Goal: Information Seeking & Learning: Learn about a topic

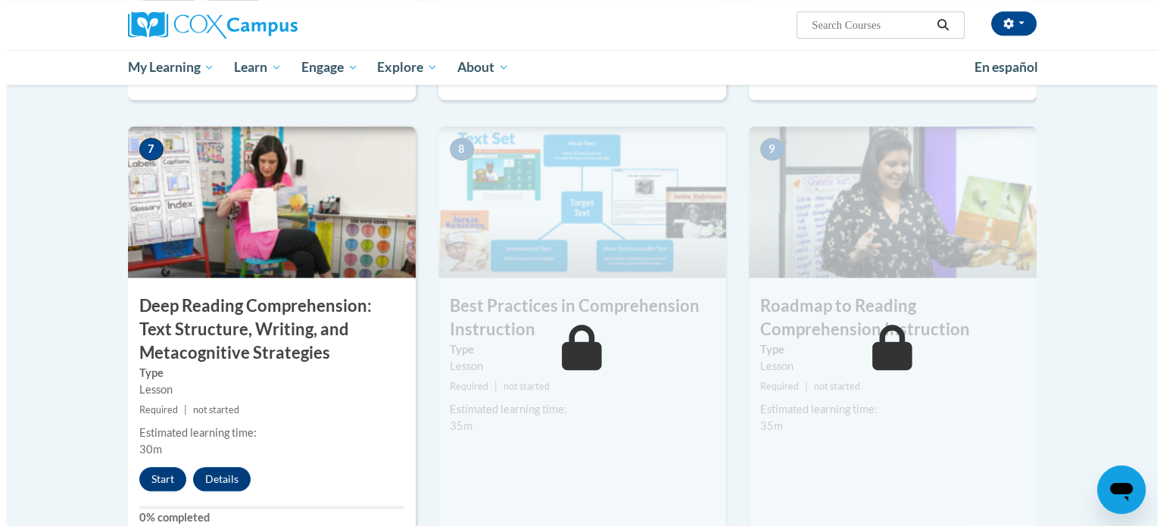
scroll to position [1104, 0]
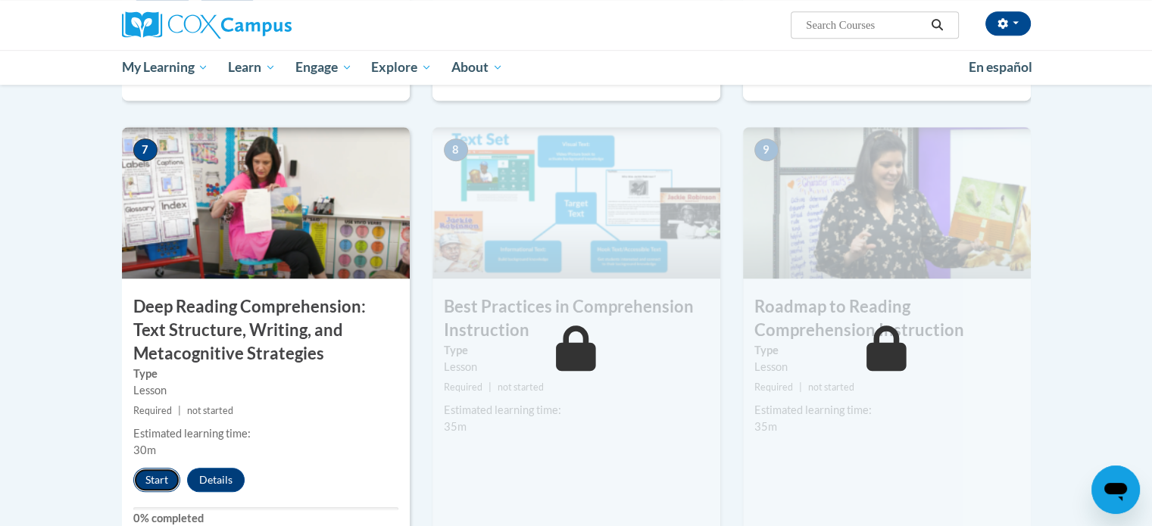
click at [155, 485] on button "Start" at bounding box center [156, 480] width 47 height 24
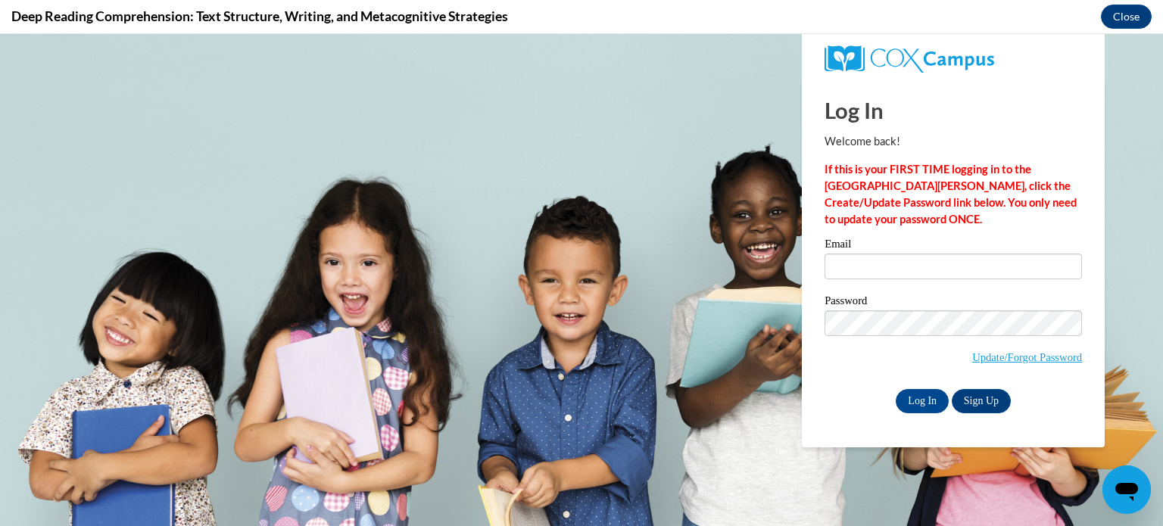
scroll to position [0, 0]
type input "mburns@kusd.edu"
click at [909, 408] on input "Log In" at bounding box center [922, 401] width 53 height 24
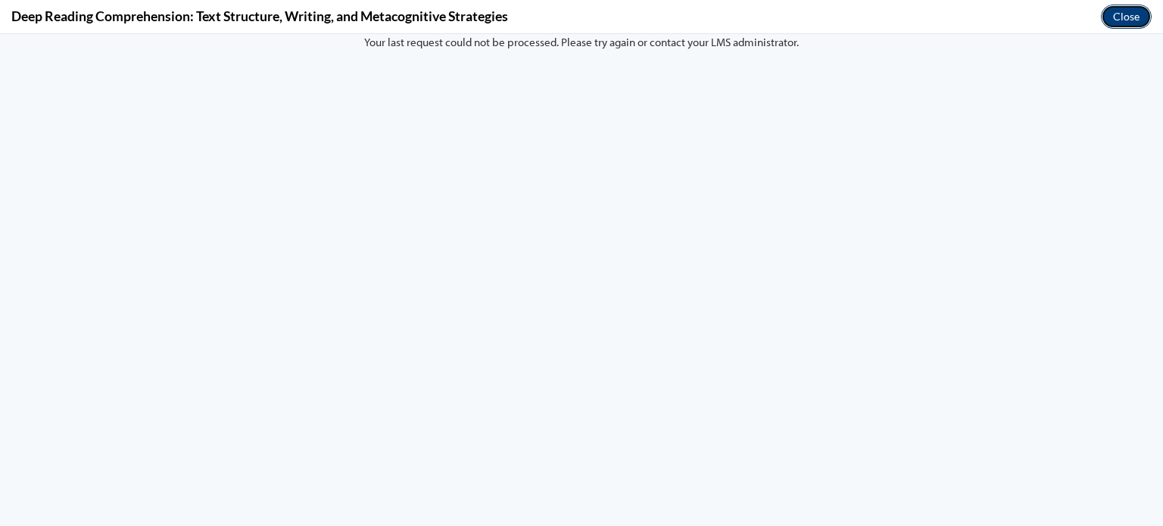
click at [1116, 17] on button "Close" at bounding box center [1126, 17] width 51 height 24
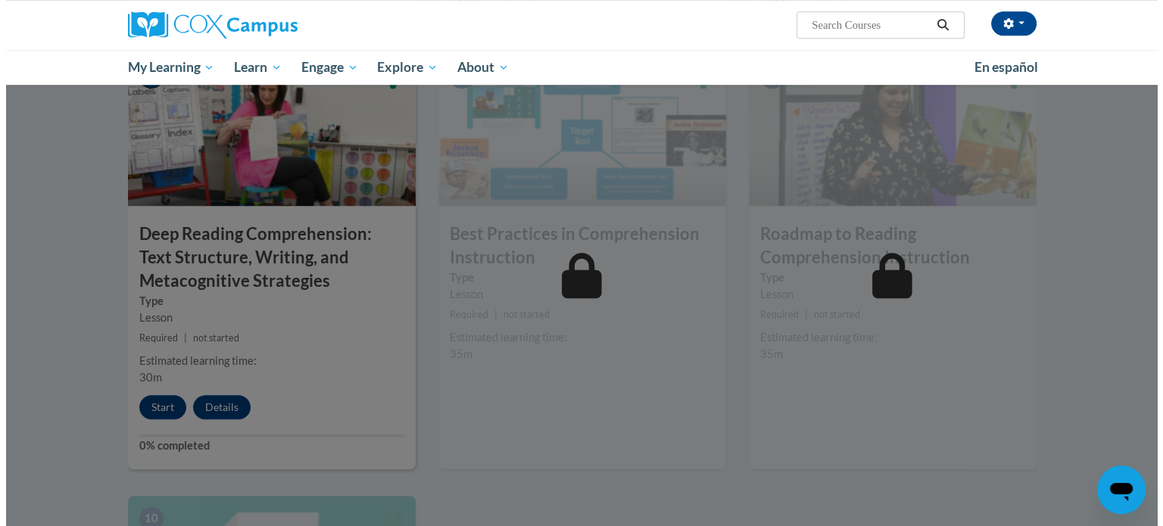
scroll to position [1192, 0]
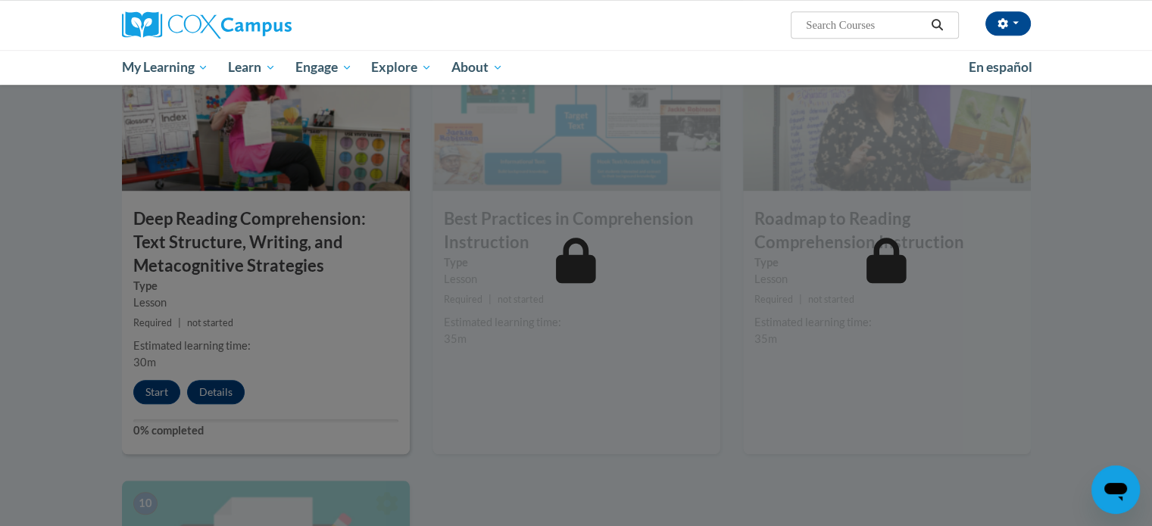
click at [164, 389] on div at bounding box center [576, 263] width 1152 height 526
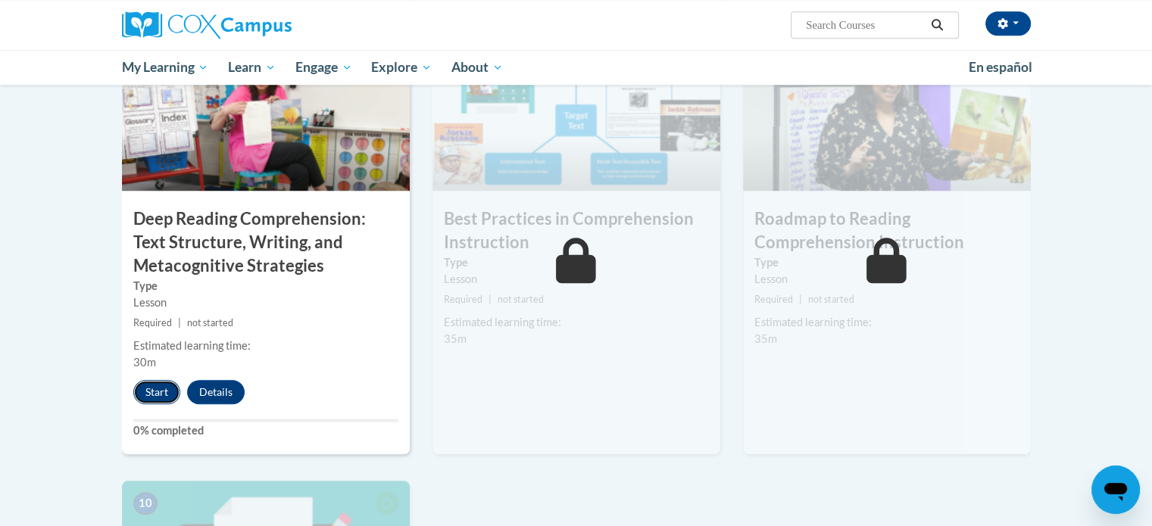
click at [147, 396] on button "Start" at bounding box center [156, 392] width 47 height 24
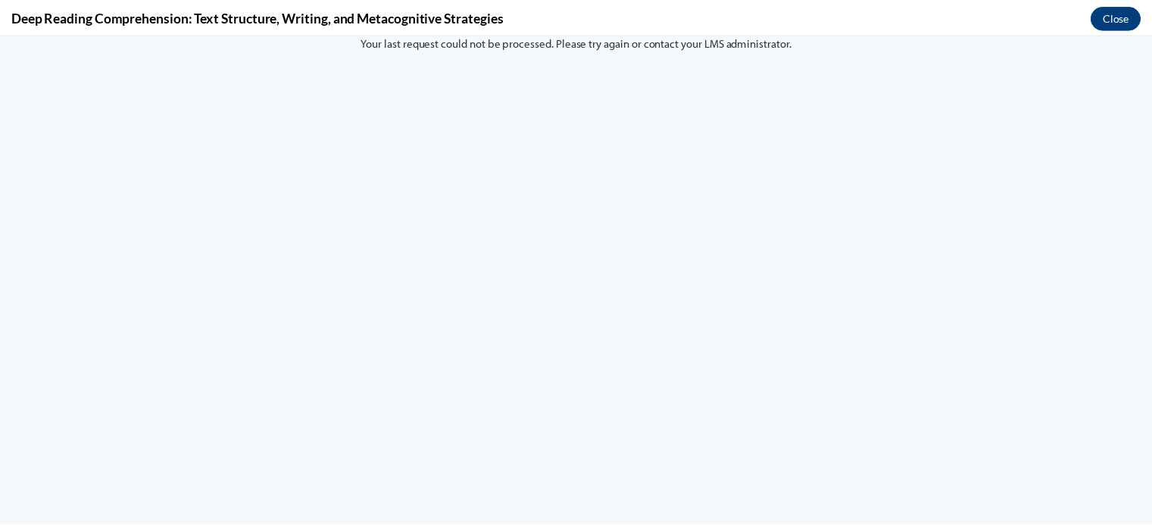
scroll to position [0, 0]
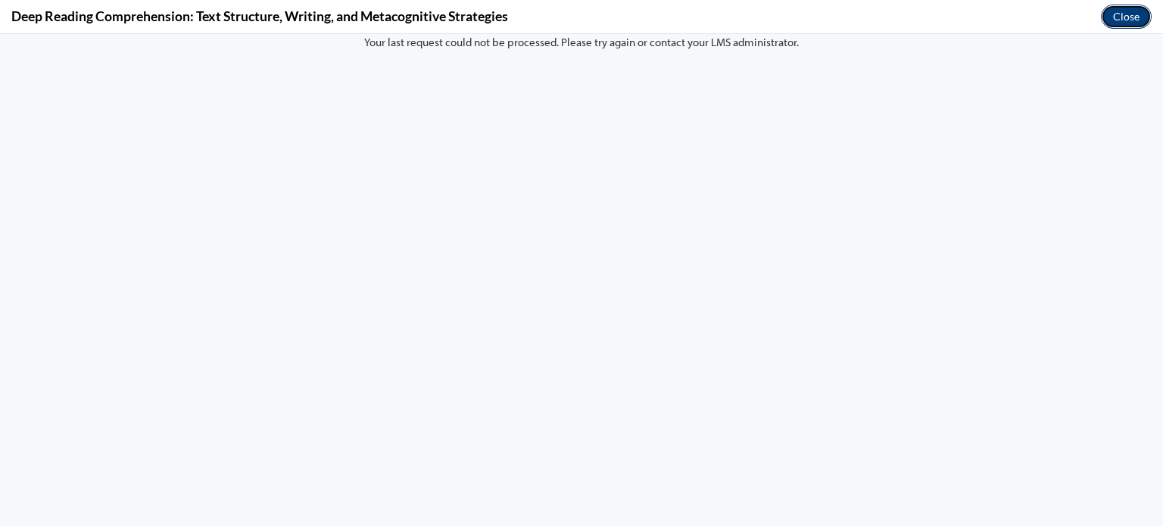
click at [1128, 17] on button "Close" at bounding box center [1126, 17] width 51 height 24
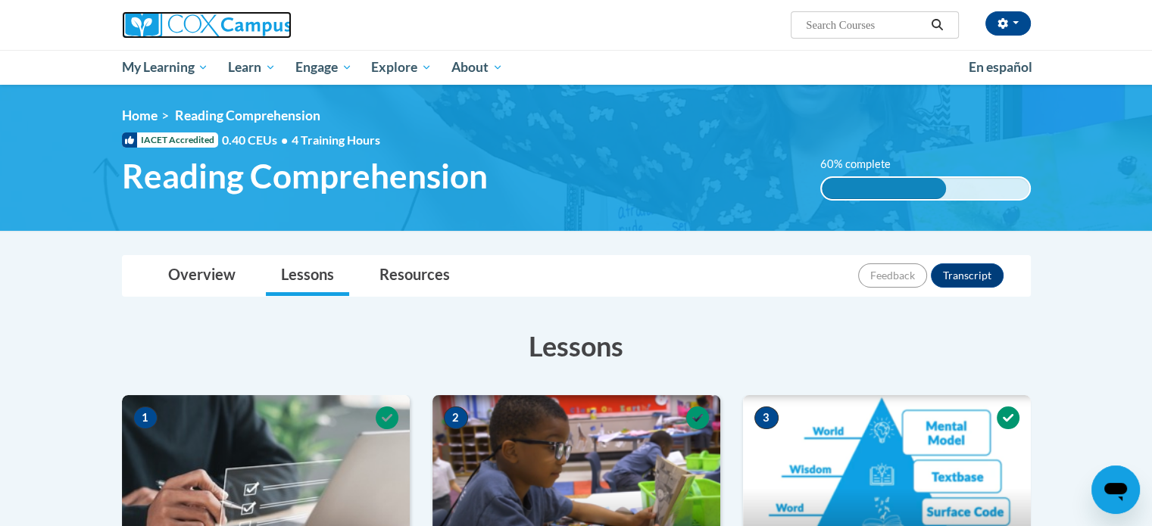
click at [162, 23] on img at bounding box center [207, 24] width 170 height 27
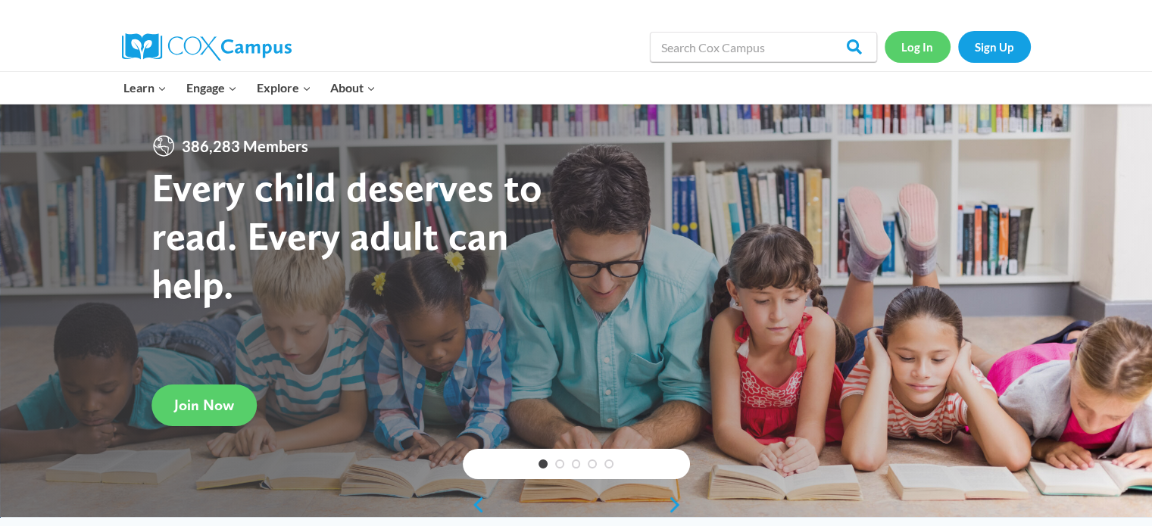
click at [921, 51] on link "Log In" at bounding box center [918, 46] width 66 height 31
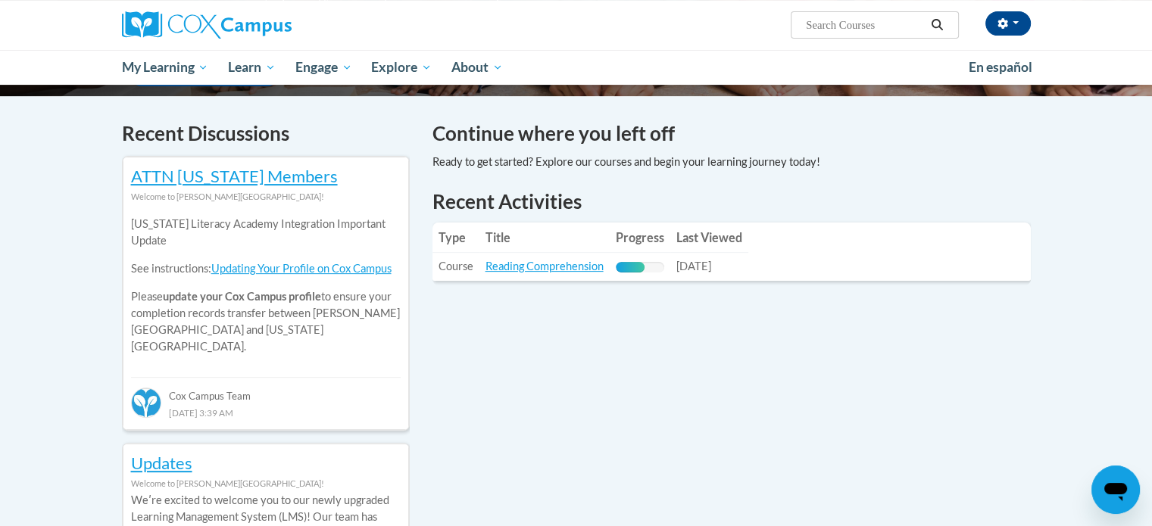
scroll to position [439, 0]
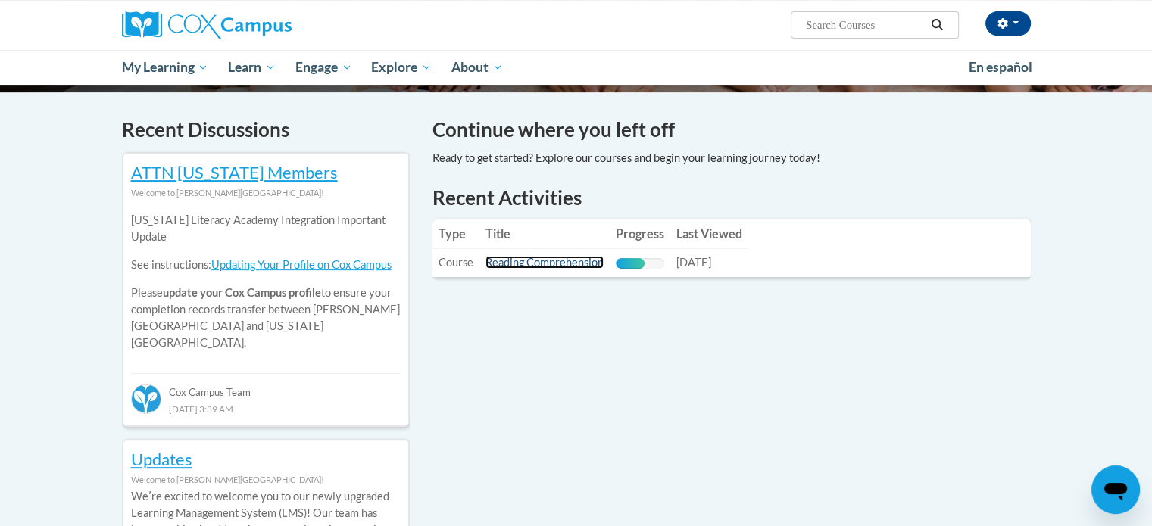
click at [573, 259] on link "Reading Comprehension" at bounding box center [545, 262] width 118 height 13
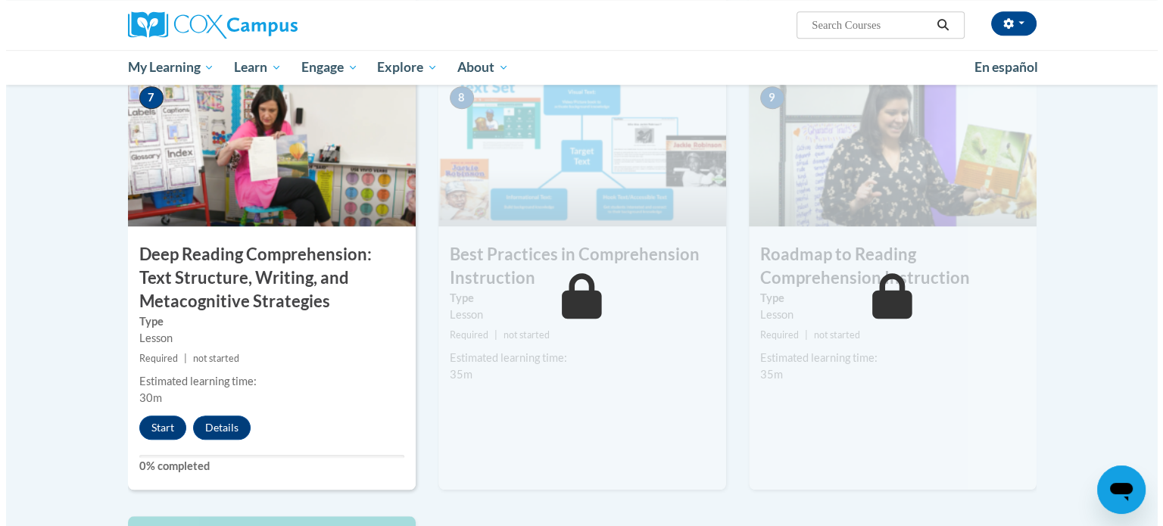
scroll to position [1163, 0]
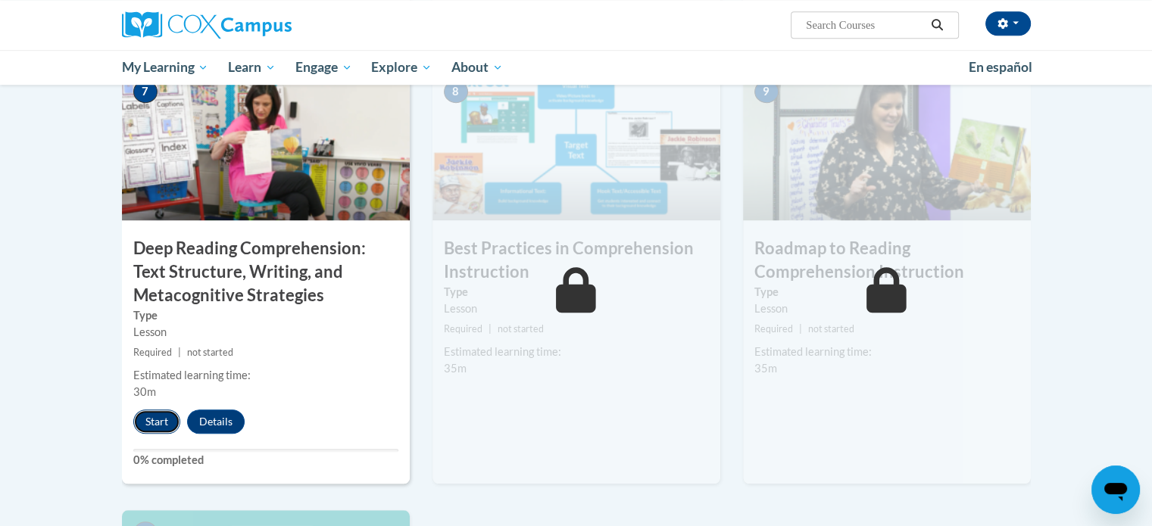
click at [167, 423] on button "Start" at bounding box center [156, 422] width 47 height 24
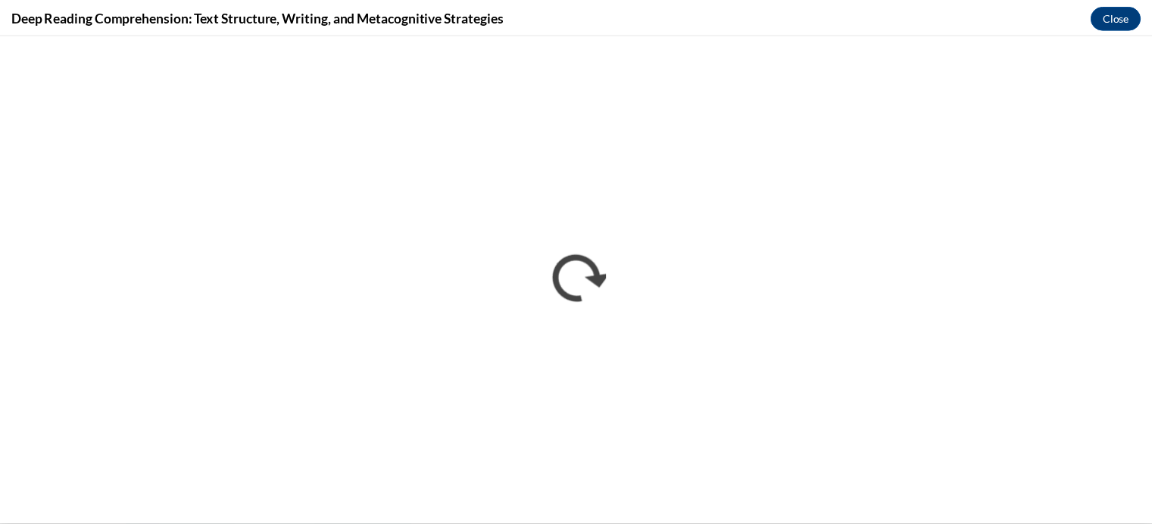
scroll to position [0, 0]
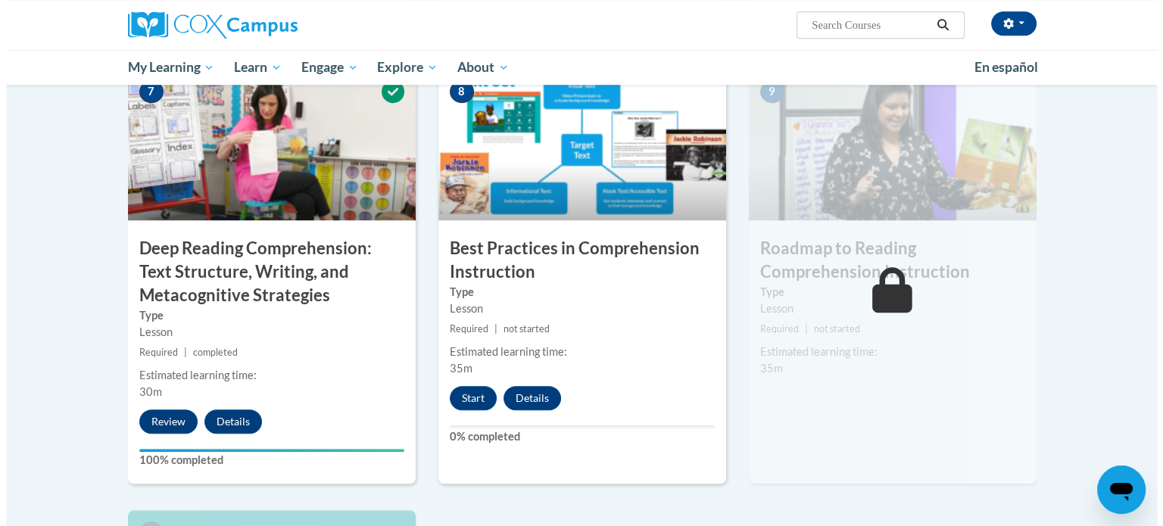
scroll to position [1163, 0]
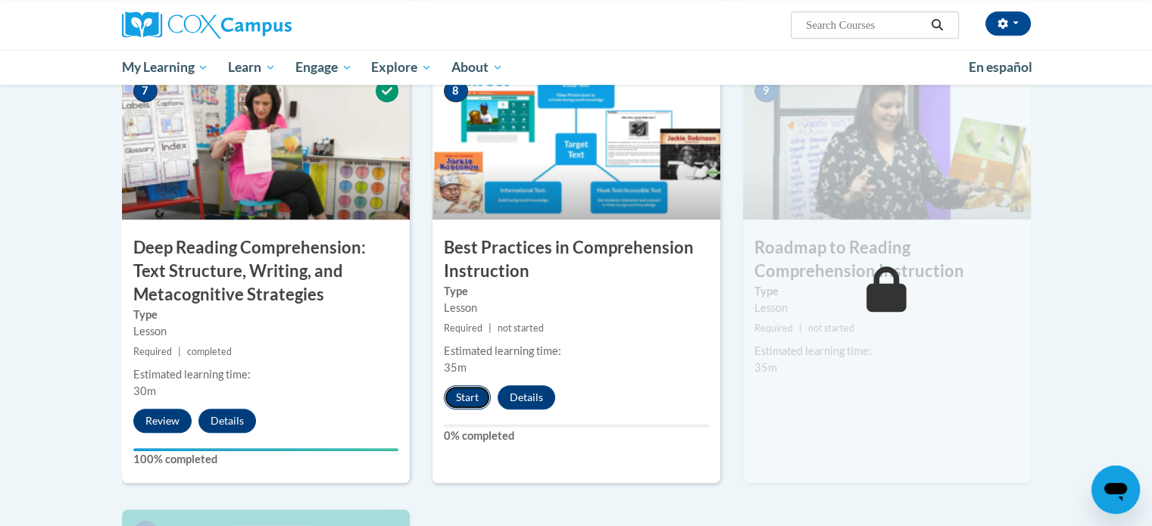
click at [463, 402] on button "Start" at bounding box center [467, 398] width 47 height 24
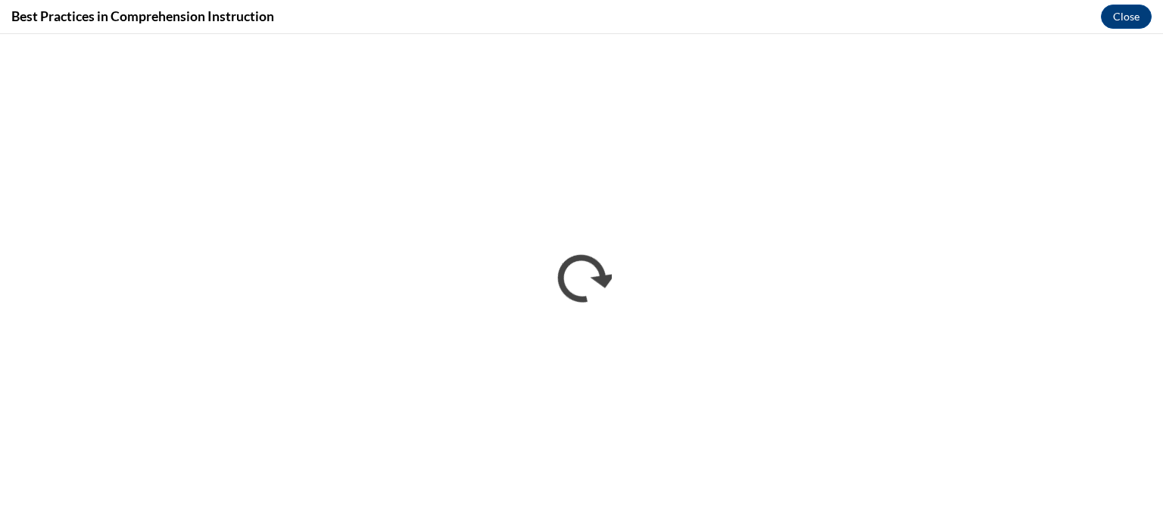
scroll to position [0, 0]
